Goal: Information Seeking & Learning: Learn about a topic

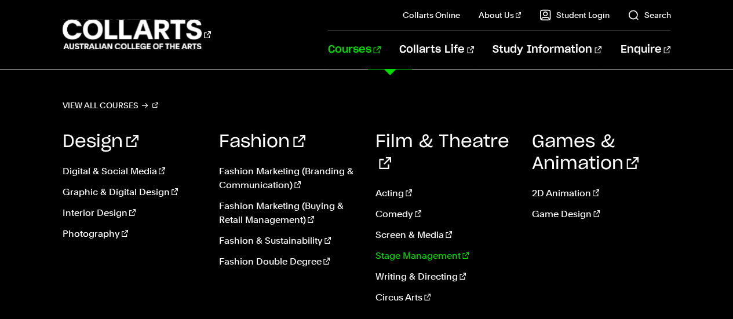
click at [423, 249] on link "Stage Management" at bounding box center [445, 256] width 139 height 14
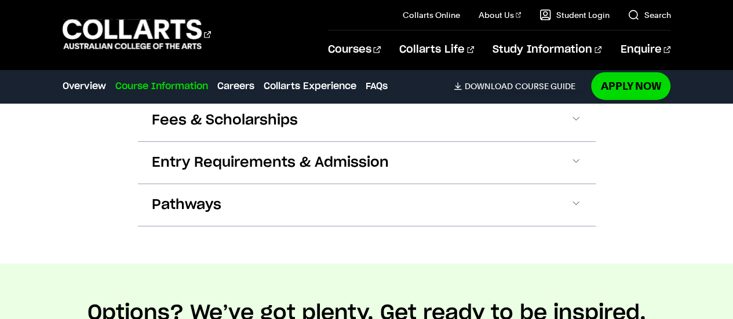
scroll to position [1334, 0]
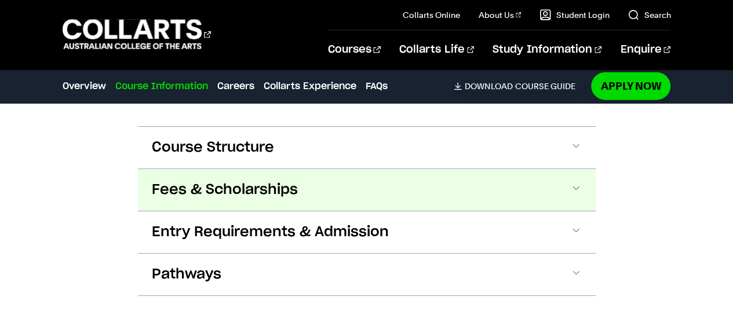
click at [564, 169] on button "Fees & Scholarships" at bounding box center [367, 190] width 458 height 42
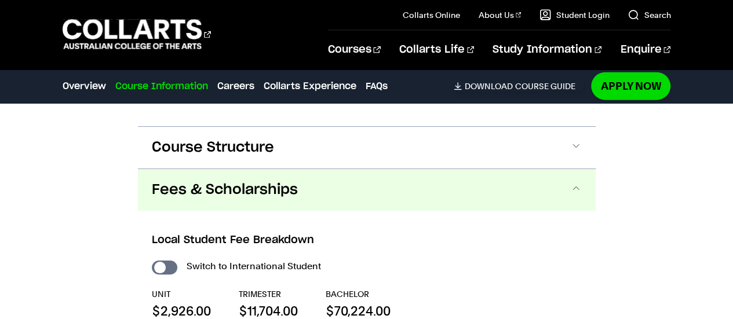
scroll to position [1374, 0]
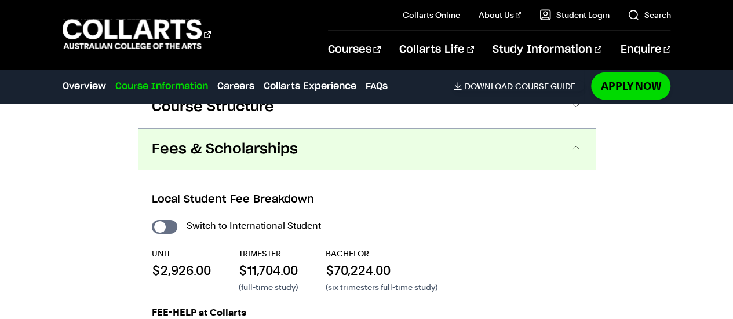
click at [176, 218] on div "Switch to International Student" at bounding box center [367, 226] width 430 height 16
click at [169, 220] on input "International Student" at bounding box center [165, 227] width 26 height 14
checkbox input "true"
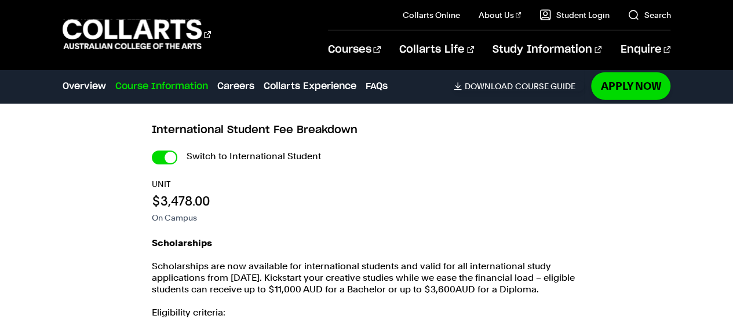
scroll to position [1432, 0]
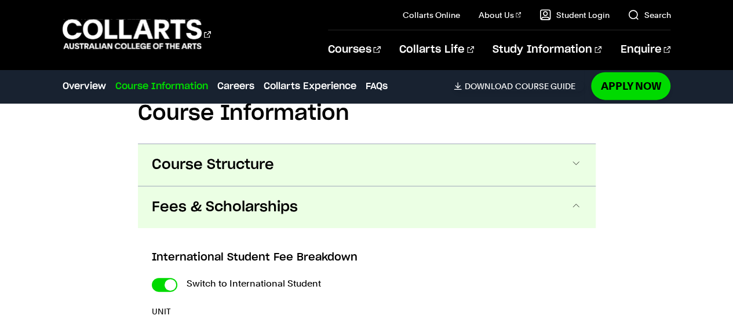
click at [580, 158] on span at bounding box center [577, 165] width 12 height 15
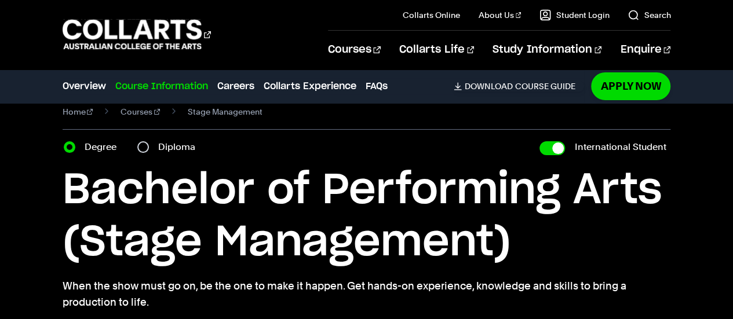
scroll to position [0, 0]
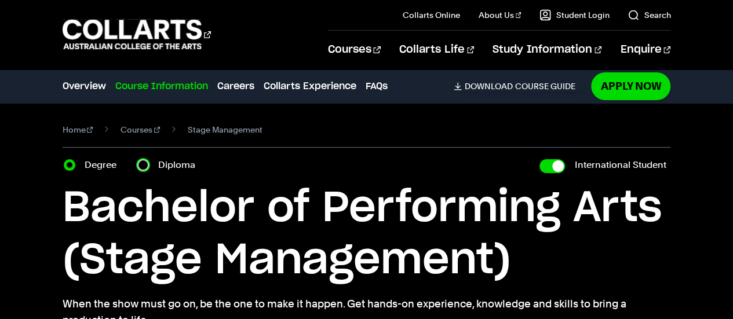
click at [141, 168] on input "Diploma" at bounding box center [143, 165] width 12 height 12
radio input "true"
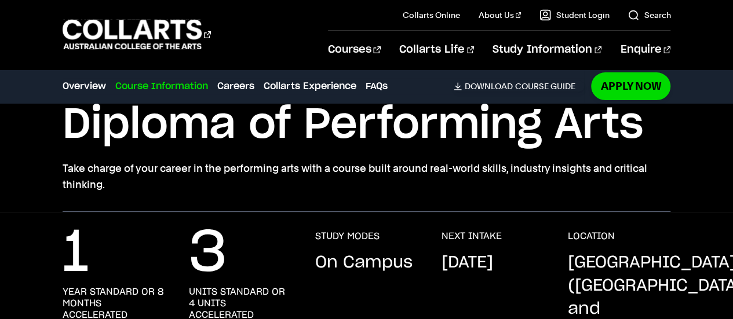
scroll to position [58, 0]
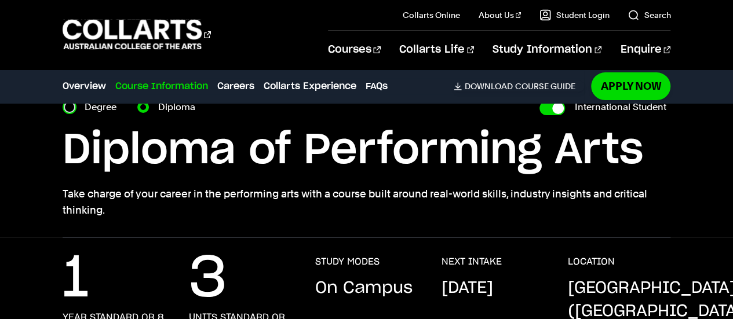
click at [66, 109] on input "Degree" at bounding box center [70, 107] width 12 height 12
radio input "true"
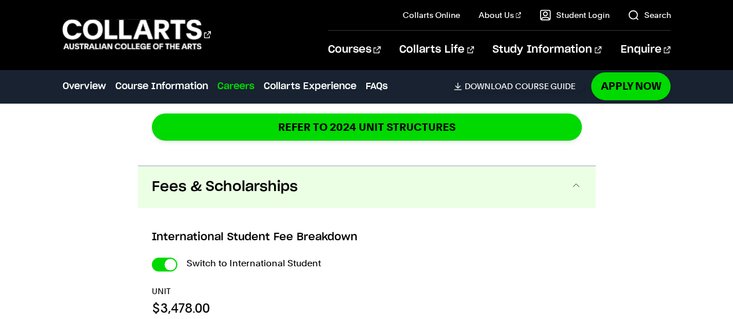
scroll to position [2377, 0]
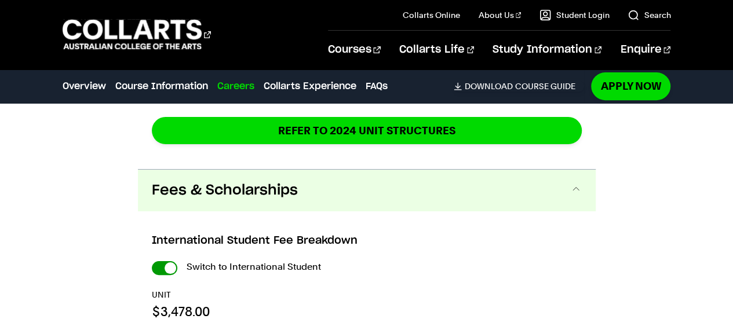
click at [157, 262] on input "International Student" at bounding box center [165, 269] width 26 height 14
checkbox input "false"
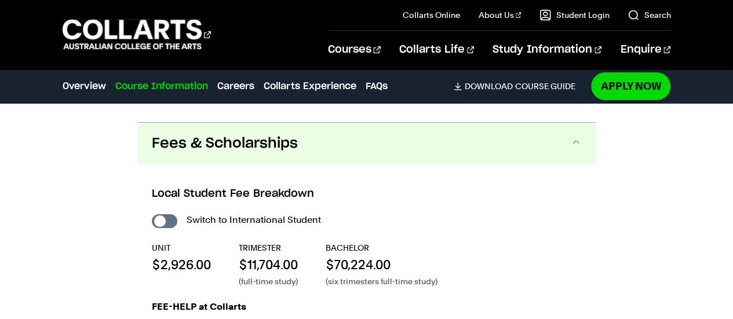
scroll to position [2203, 0]
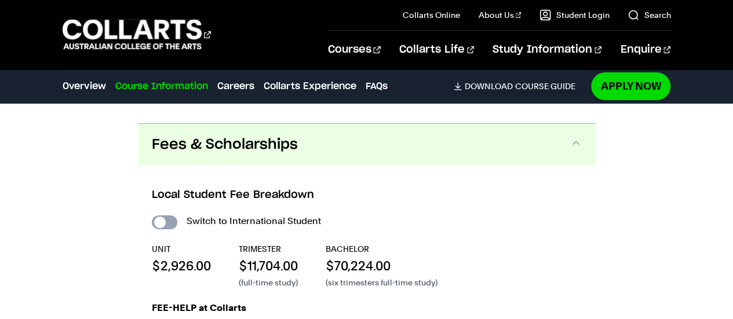
click at [173, 216] on input "International Student" at bounding box center [165, 223] width 26 height 14
checkbox input "true"
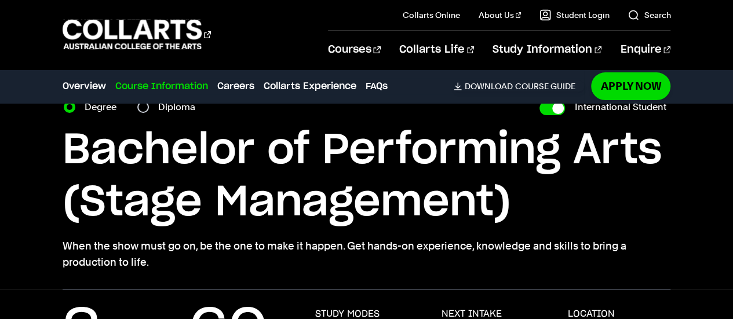
scroll to position [174, 0]
